Goal: Task Accomplishment & Management: Use online tool/utility

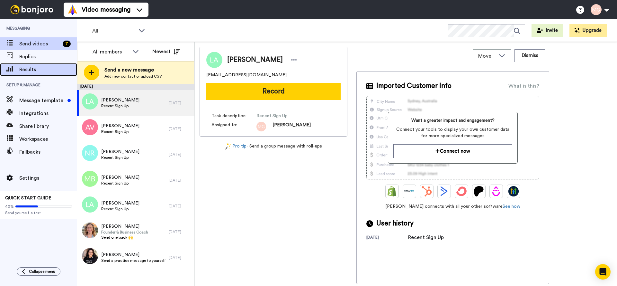
click at [41, 65] on div "Results" at bounding box center [38, 69] width 77 height 13
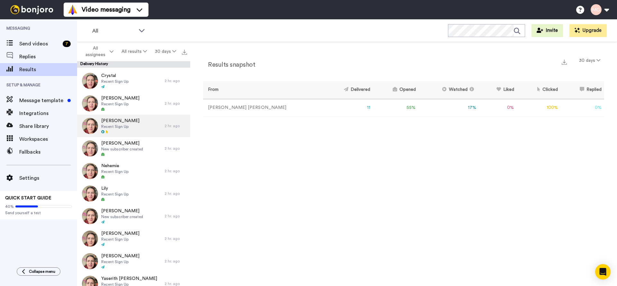
scroll to position [26, 0]
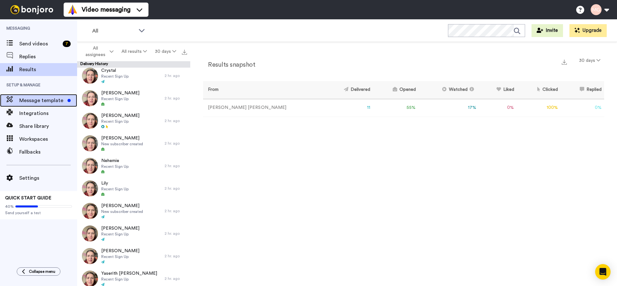
click at [58, 96] on div "Message template" at bounding box center [38, 100] width 77 height 13
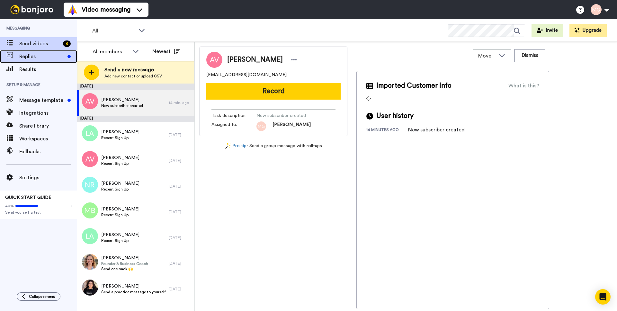
click at [37, 56] on span "Replies" at bounding box center [42, 57] width 46 height 8
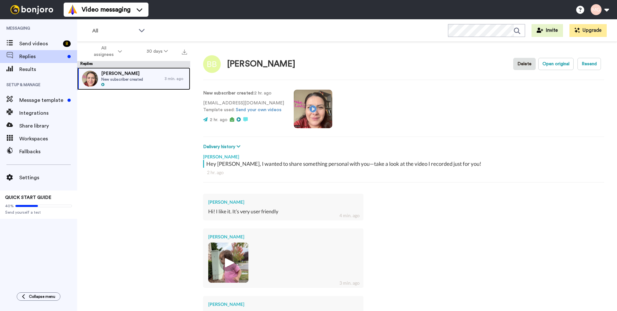
click at [118, 78] on span "New subscriber created" at bounding box center [122, 79] width 42 height 5
type textarea "x"
click at [233, 251] on img at bounding box center [228, 263] width 40 height 40
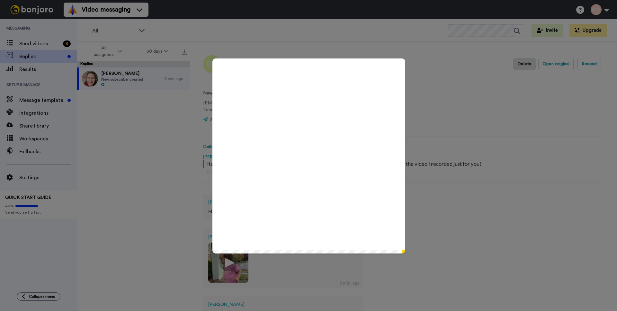
click at [304, 155] on icon at bounding box center [309, 156] width 17 height 17
click at [138, 124] on div "Play/Pause 0:20 / 0:20" at bounding box center [308, 155] width 617 height 311
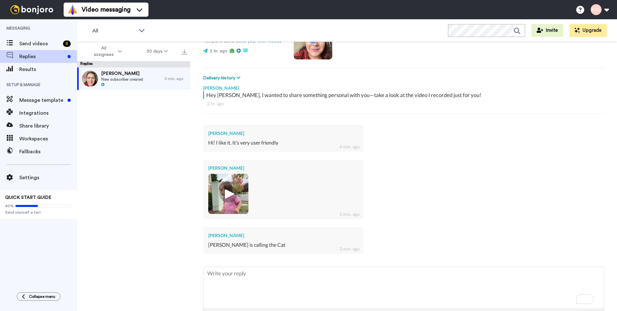
scroll to position [93, 0]
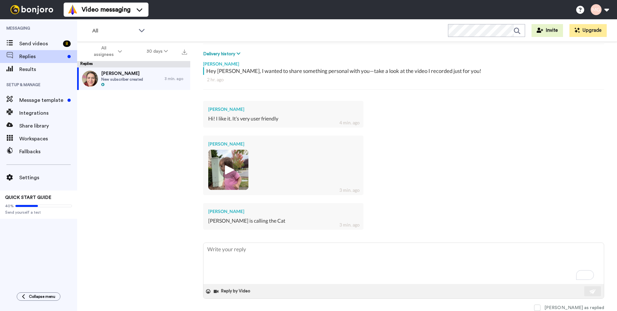
click at [240, 160] on img at bounding box center [228, 170] width 40 height 40
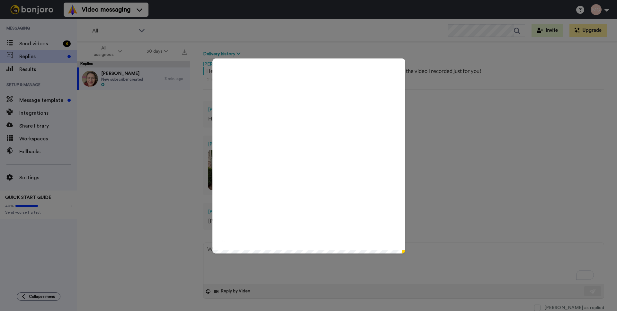
click at [307, 158] on icon "Play/Pause" at bounding box center [309, 156] width 17 height 31
click at [301, 155] on icon at bounding box center [309, 156] width 17 height 17
click at [137, 175] on div "Play/Pause 0:20 / 0:20" at bounding box center [308, 155] width 617 height 311
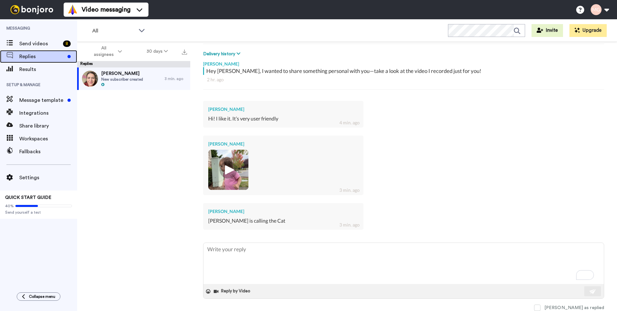
click at [32, 57] on span "Replies" at bounding box center [42, 57] width 46 height 8
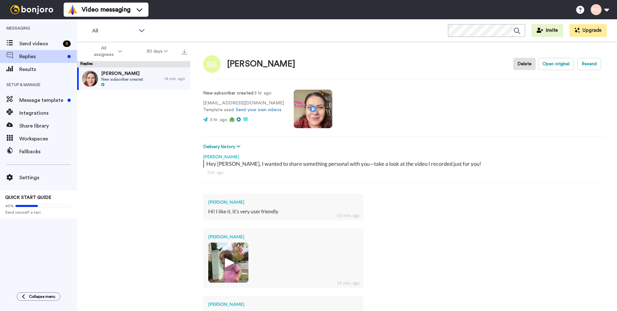
type textarea "x"
click at [37, 55] on span "Replies" at bounding box center [42, 57] width 46 height 8
type textarea "x"
